Goal: Information Seeking & Learning: Learn about a topic

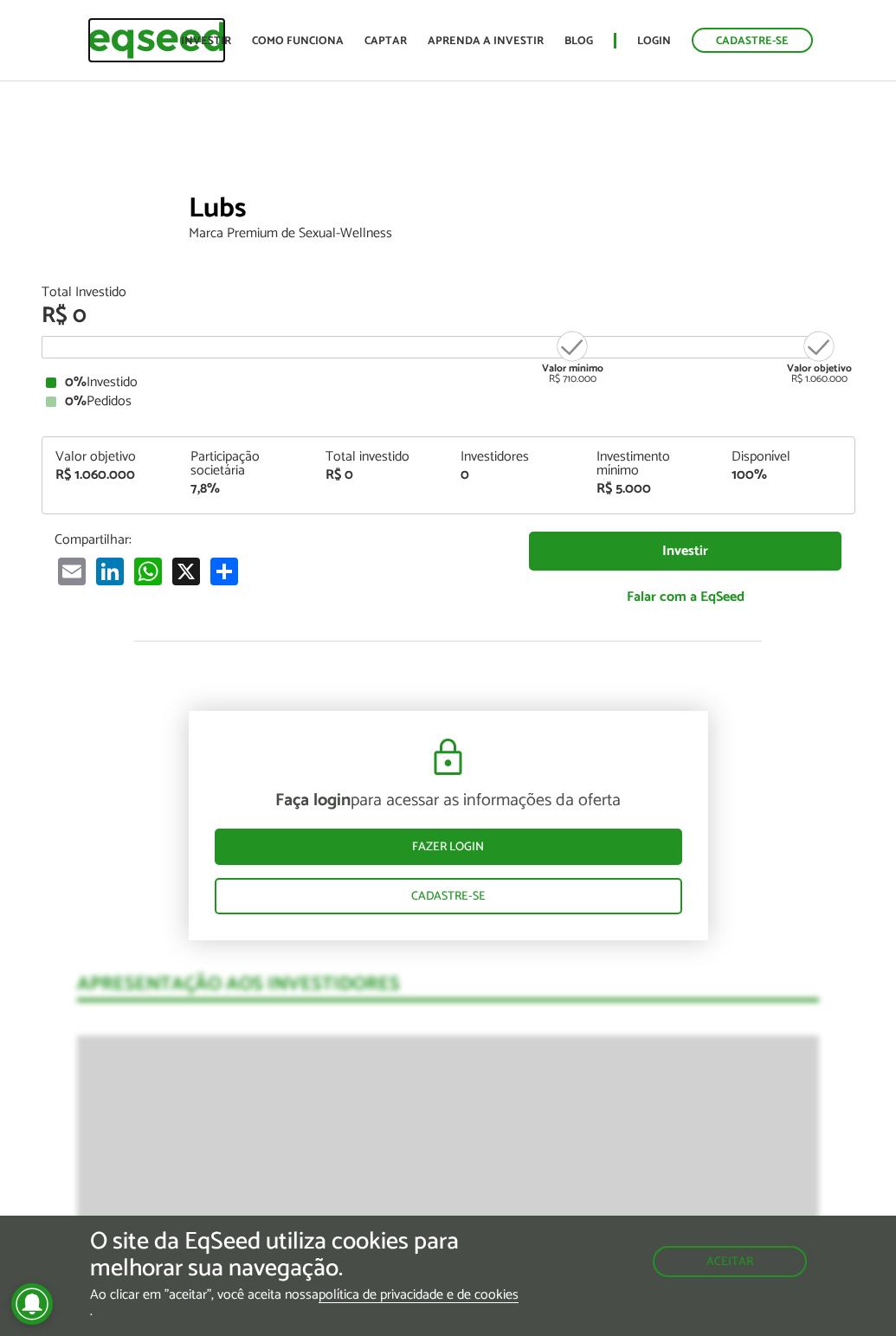
click at [161, 37] on img at bounding box center [156, 40] width 138 height 46
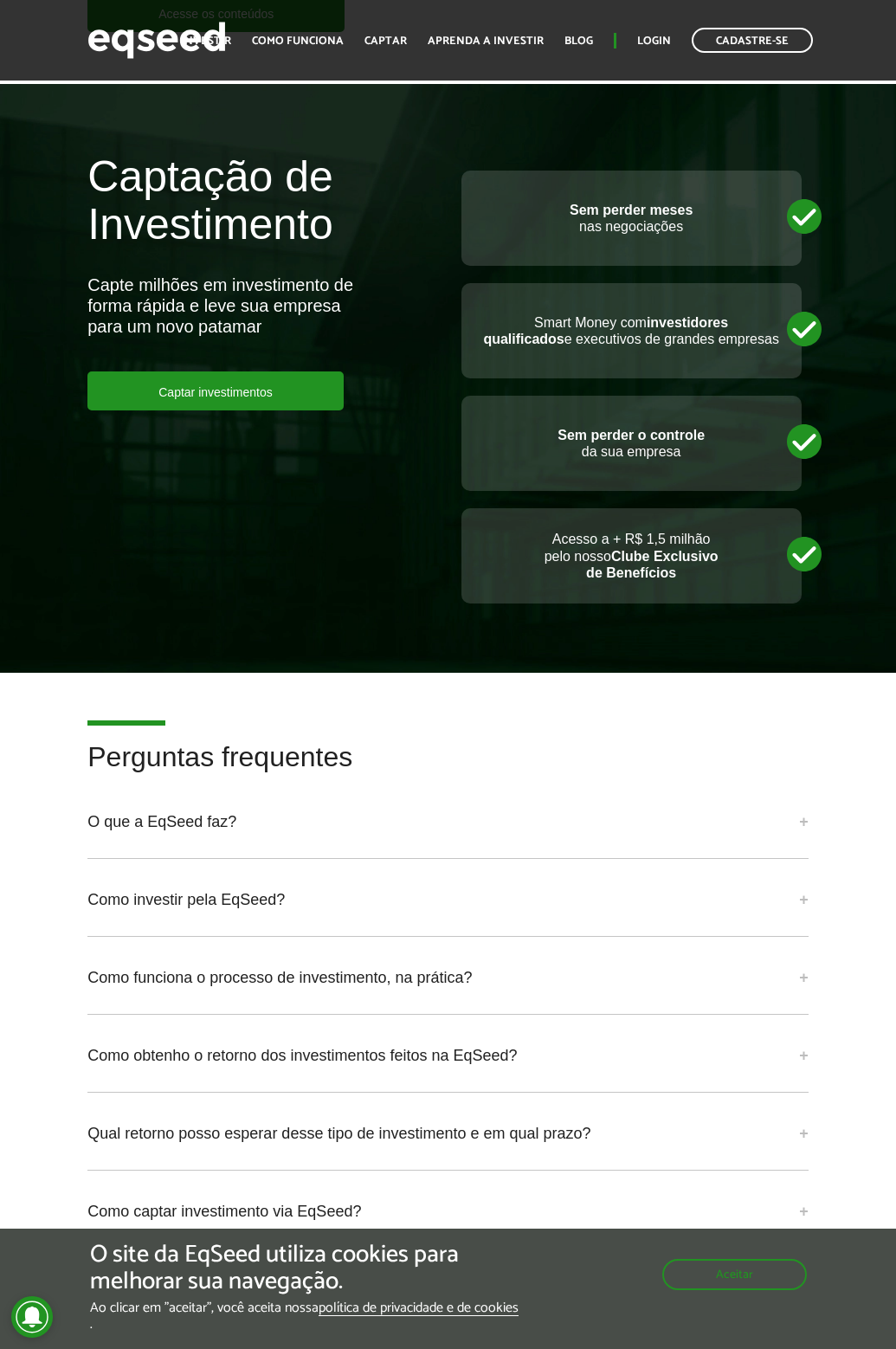
scroll to position [4829, 0]
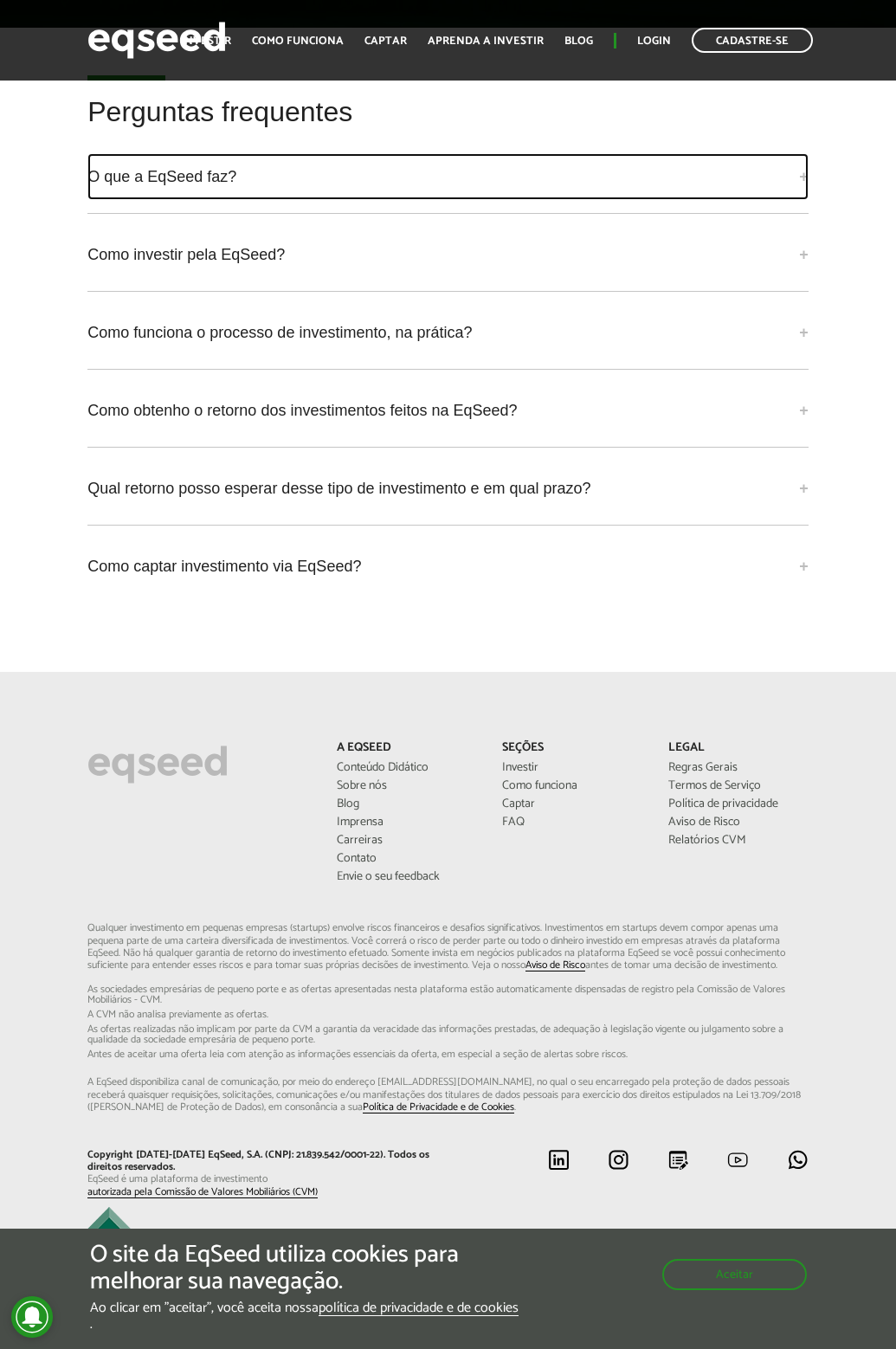
click at [214, 176] on link "O que a EqSeed faz?" at bounding box center [448, 176] width 722 height 46
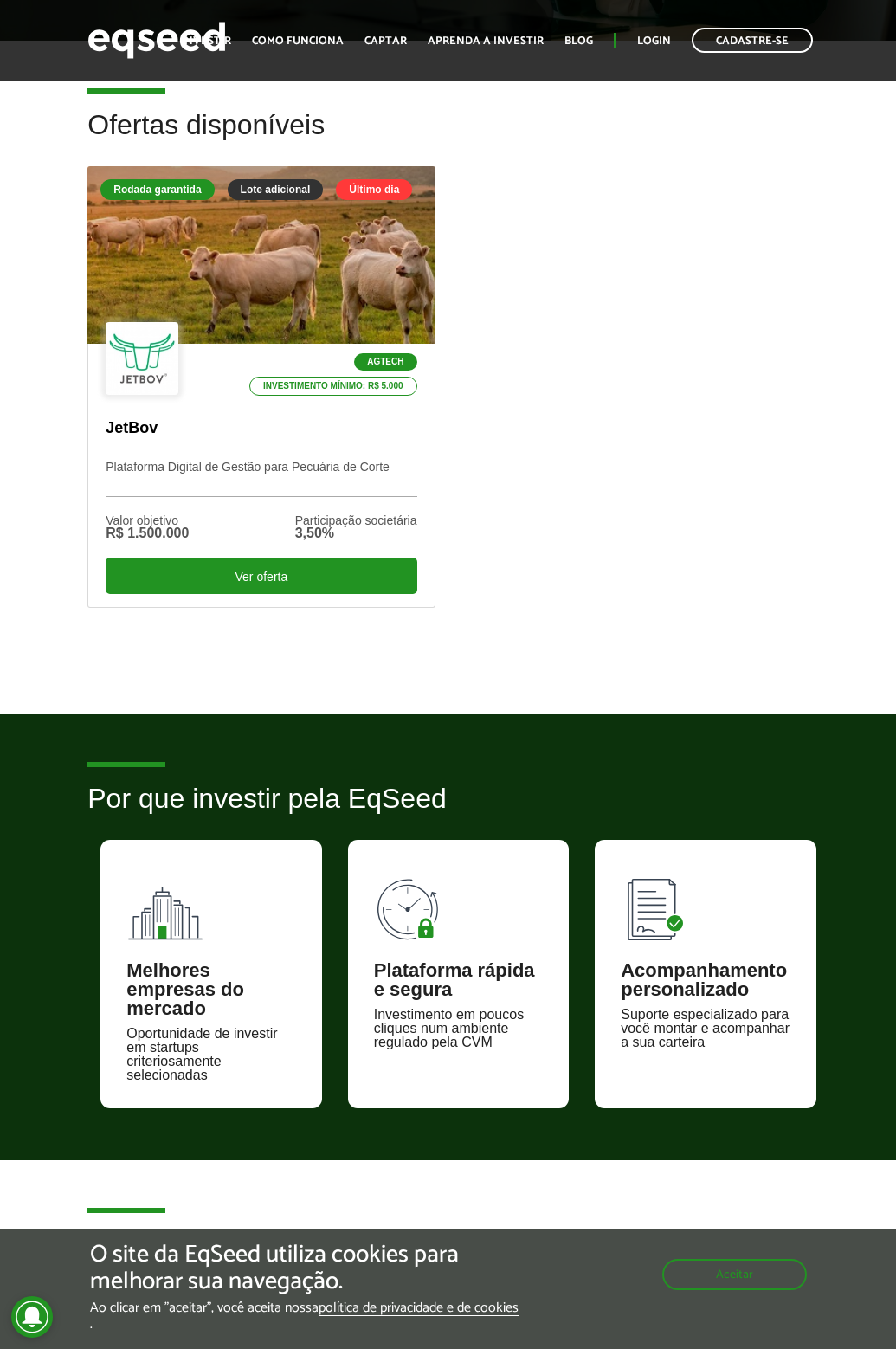
scroll to position [0, 0]
